Goal: Task Accomplishment & Management: Complete application form

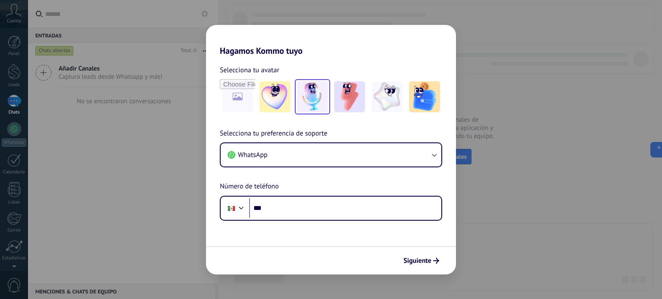
click at [318, 96] on img at bounding box center [312, 96] width 31 height 31
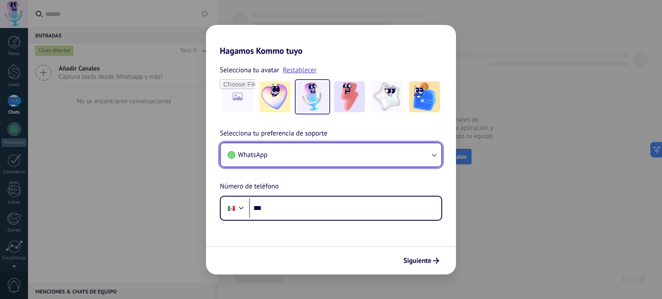
click at [332, 161] on button "WhatsApp" at bounding box center [331, 154] width 221 height 23
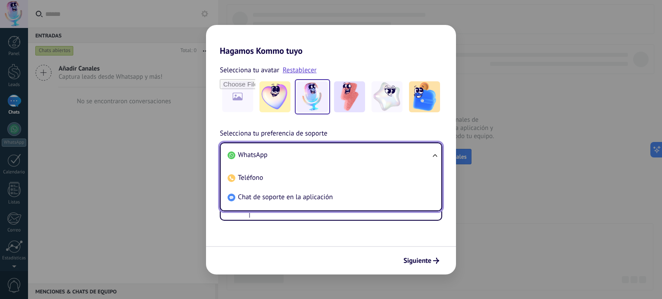
click at [332, 161] on li "WhatsApp" at bounding box center [329, 155] width 210 height 19
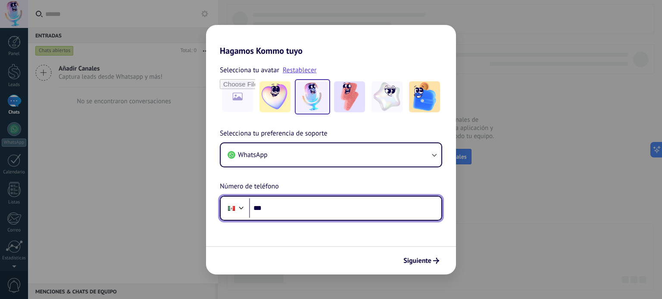
click at [317, 204] on input "***" at bounding box center [345, 209] width 192 height 20
type input "**********"
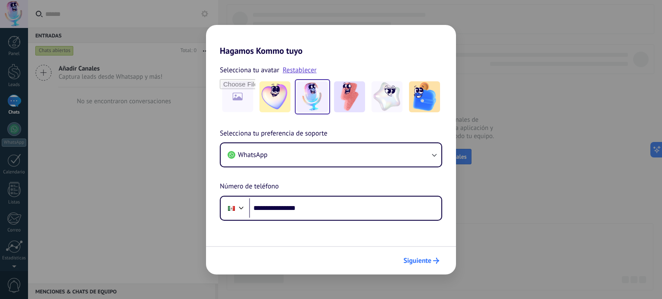
click at [421, 261] on span "Siguiente" at bounding box center [417, 261] width 28 height 6
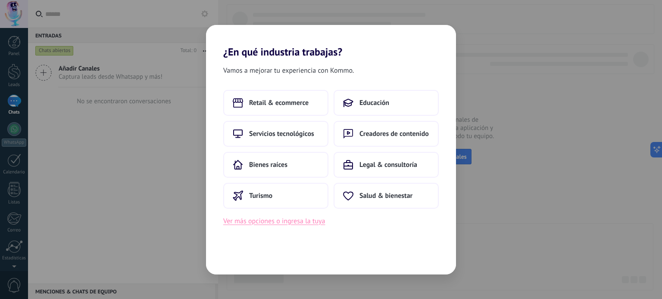
click at [290, 225] on button "Ver más opciones o ingresa la tuya" at bounding box center [274, 221] width 102 height 11
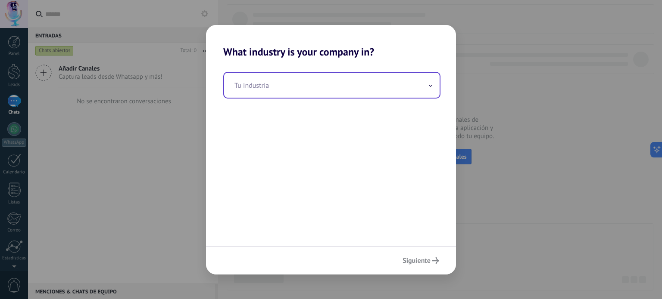
click at [349, 75] on input "text" at bounding box center [331, 85] width 215 height 25
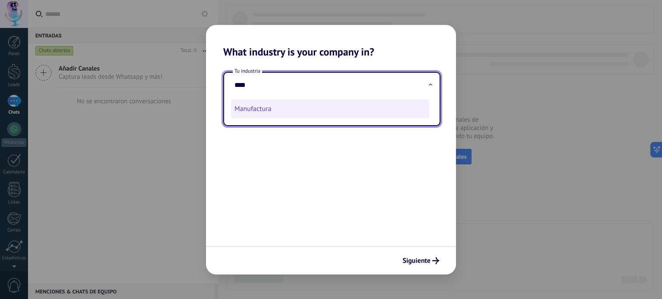
click at [328, 103] on li "Manufactura" at bounding box center [330, 109] width 198 height 19
type input "**********"
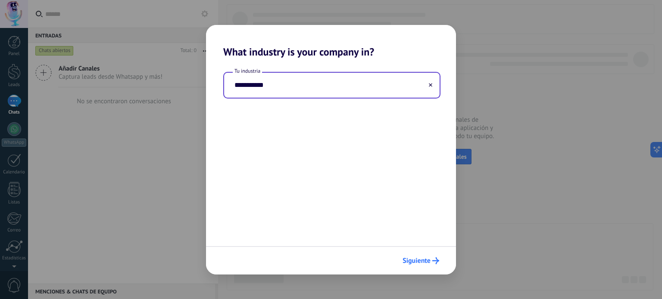
click at [405, 260] on span "Siguiente" at bounding box center [416, 261] width 28 height 6
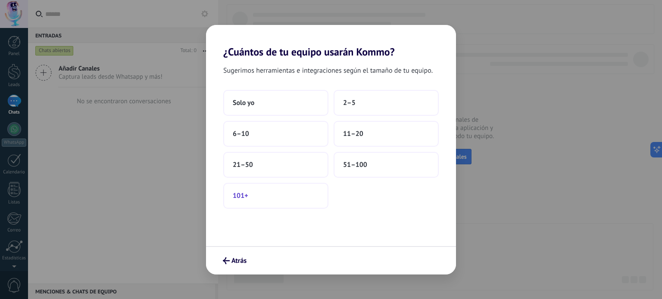
click at [268, 199] on button "101+" at bounding box center [275, 196] width 105 height 26
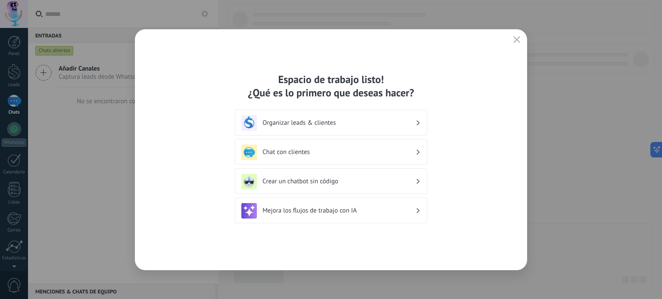
click at [379, 125] on h3 "Organizar leads & clientes" at bounding box center [338, 123] width 153 height 8
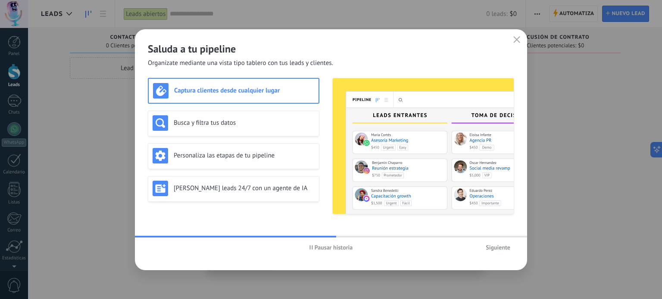
click at [327, 248] on span "Pausar historia" at bounding box center [334, 248] width 38 height 6
click at [260, 121] on h3 "Busca y filtra tus datos" at bounding box center [244, 123] width 141 height 8
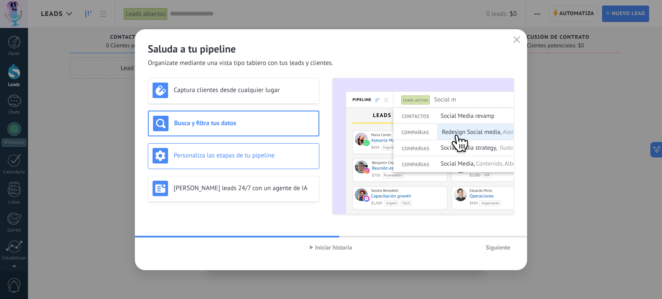
click at [258, 155] on h3 "Personaliza las etapas de tu pipeline" at bounding box center [244, 156] width 141 height 8
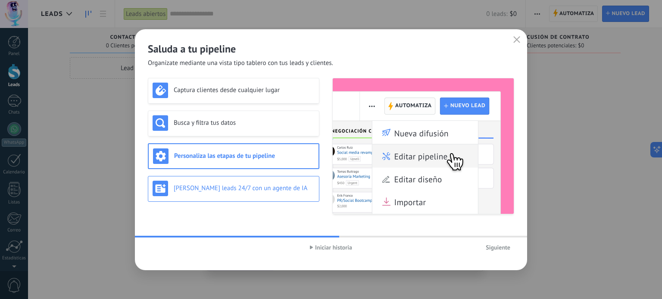
click at [247, 190] on h3 "[PERSON_NAME] leads 24/7 con un agente de IA" at bounding box center [244, 188] width 141 height 8
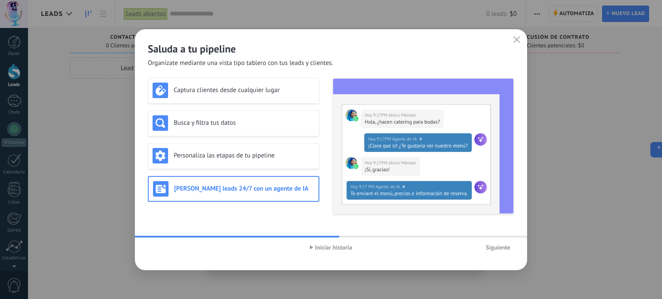
click at [341, 249] on span "Iniciar historia" at bounding box center [333, 248] width 37 height 6
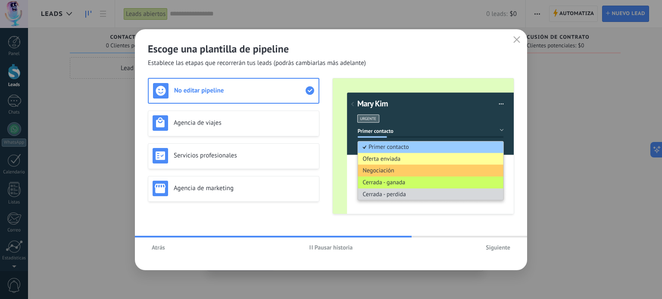
click at [334, 246] on span "Pausar historia" at bounding box center [334, 248] width 38 height 6
click at [337, 246] on span "Iniciar historia" at bounding box center [333, 248] width 37 height 6
click at [498, 247] on span "Siguiente" at bounding box center [498, 248] width 25 height 6
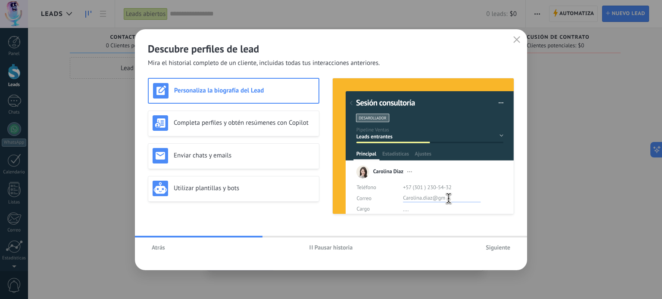
click at [497, 248] on span "Siguiente" at bounding box center [498, 248] width 25 height 6
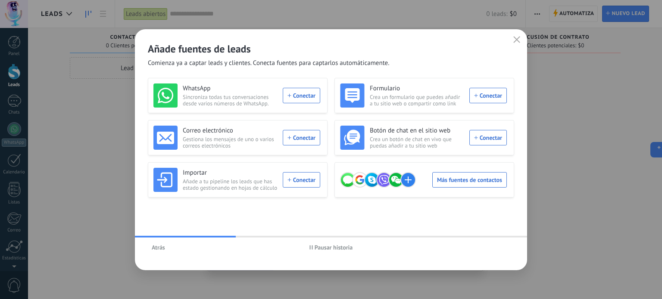
click at [514, 43] on span "button" at bounding box center [516, 40] width 7 height 8
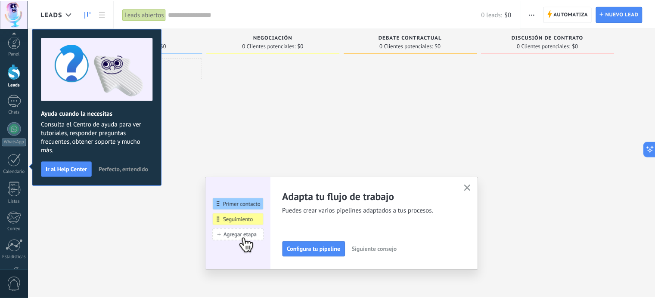
scroll to position [59, 0]
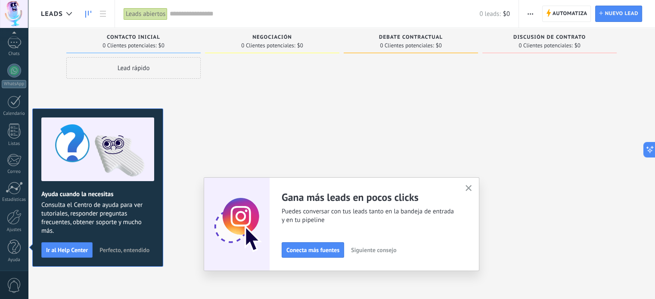
click at [472, 187] on icon "button" at bounding box center [469, 188] width 6 height 6
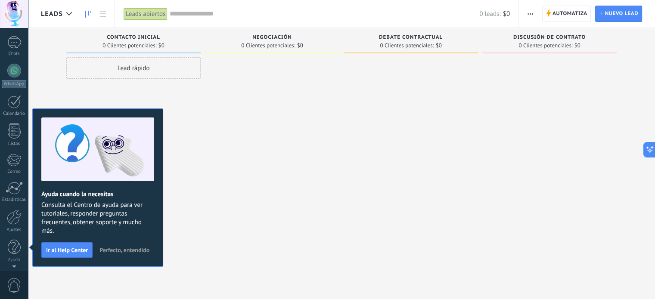
scroll to position [0, 0]
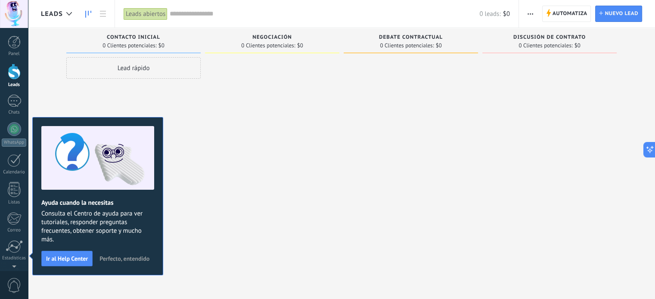
click at [245, 171] on div at bounding box center [272, 150] width 134 height 187
